Goal: Task Accomplishment & Management: Manage account settings

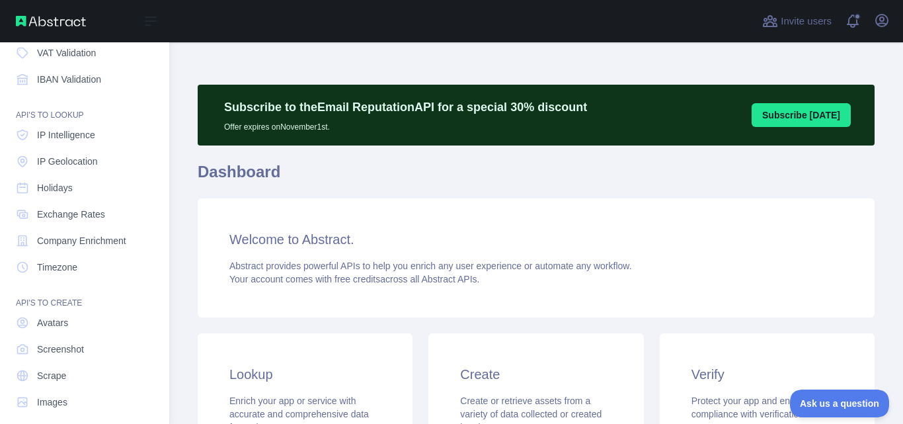
scroll to position [158, 0]
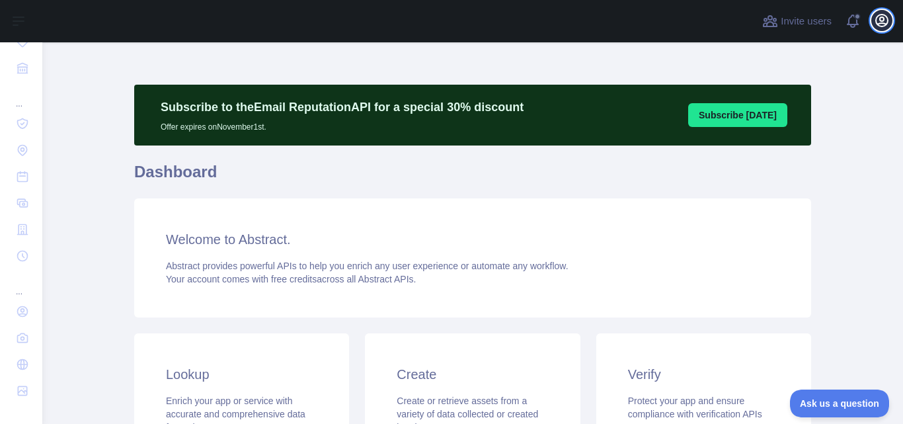
click at [873, 17] on icon "button" at bounding box center [881, 21] width 16 height 16
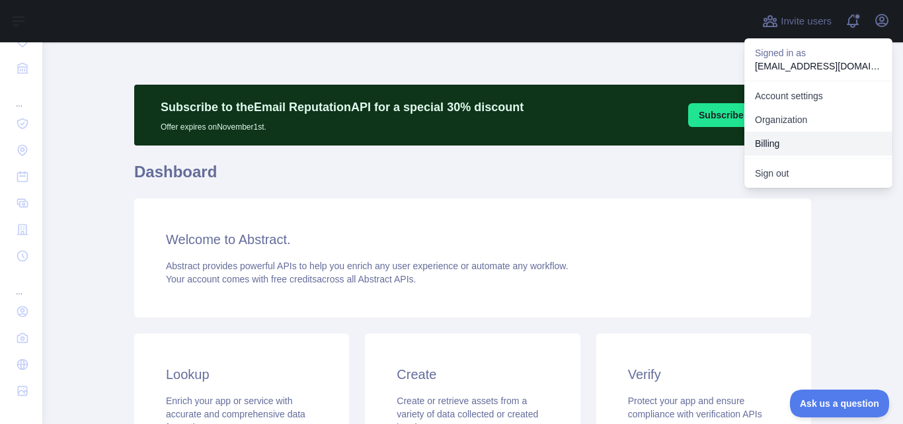
click at [782, 143] on button "Billing" at bounding box center [818, 143] width 148 height 24
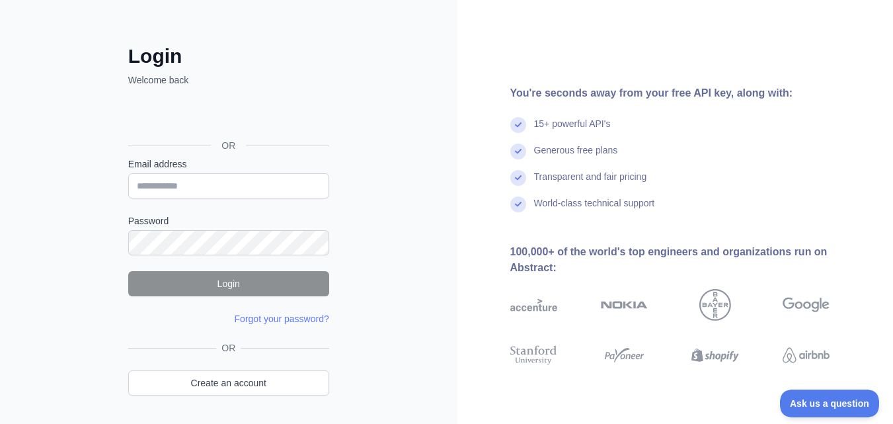
scroll to position [81, 0]
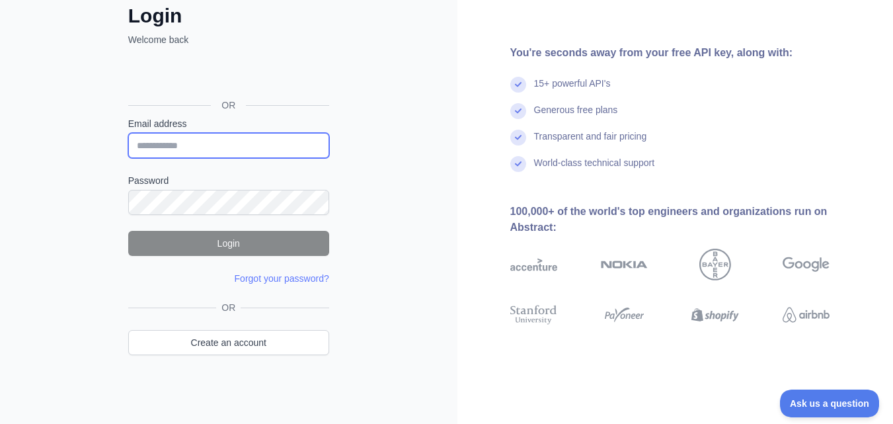
type input "**********"
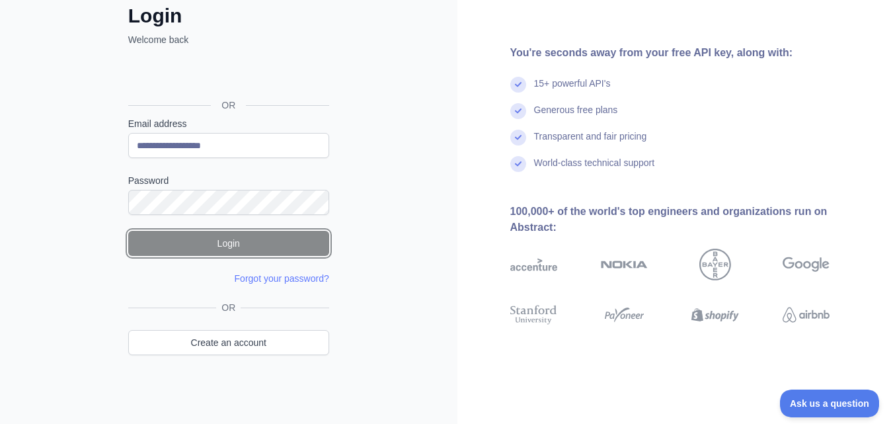
click at [238, 247] on button "Login" at bounding box center [228, 243] width 201 height 25
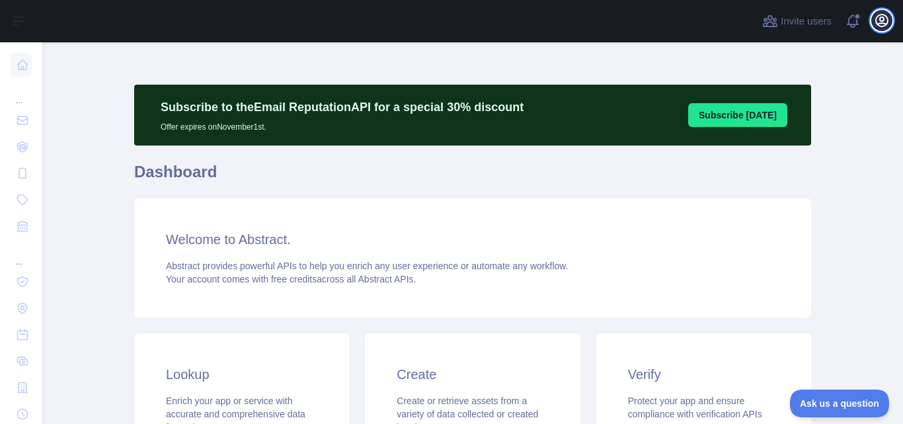
click at [881, 17] on icon "button" at bounding box center [881, 21] width 12 height 12
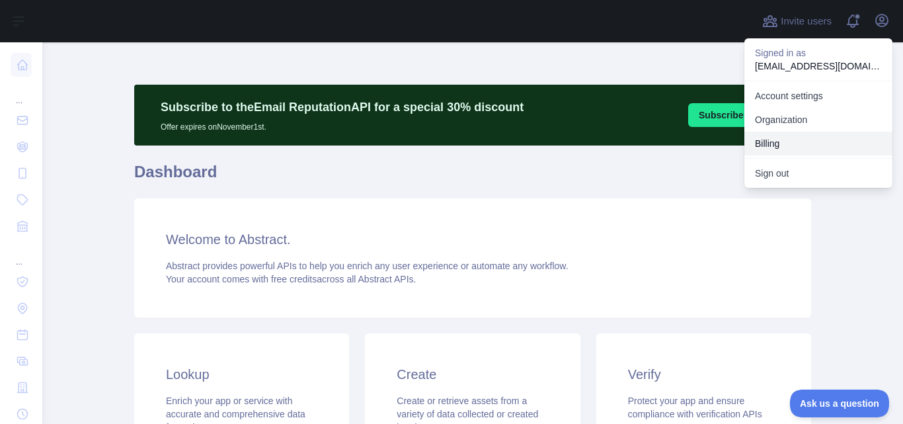
click at [796, 138] on button "Billing" at bounding box center [818, 143] width 148 height 24
